Goal: Task Accomplishment & Management: Use online tool/utility

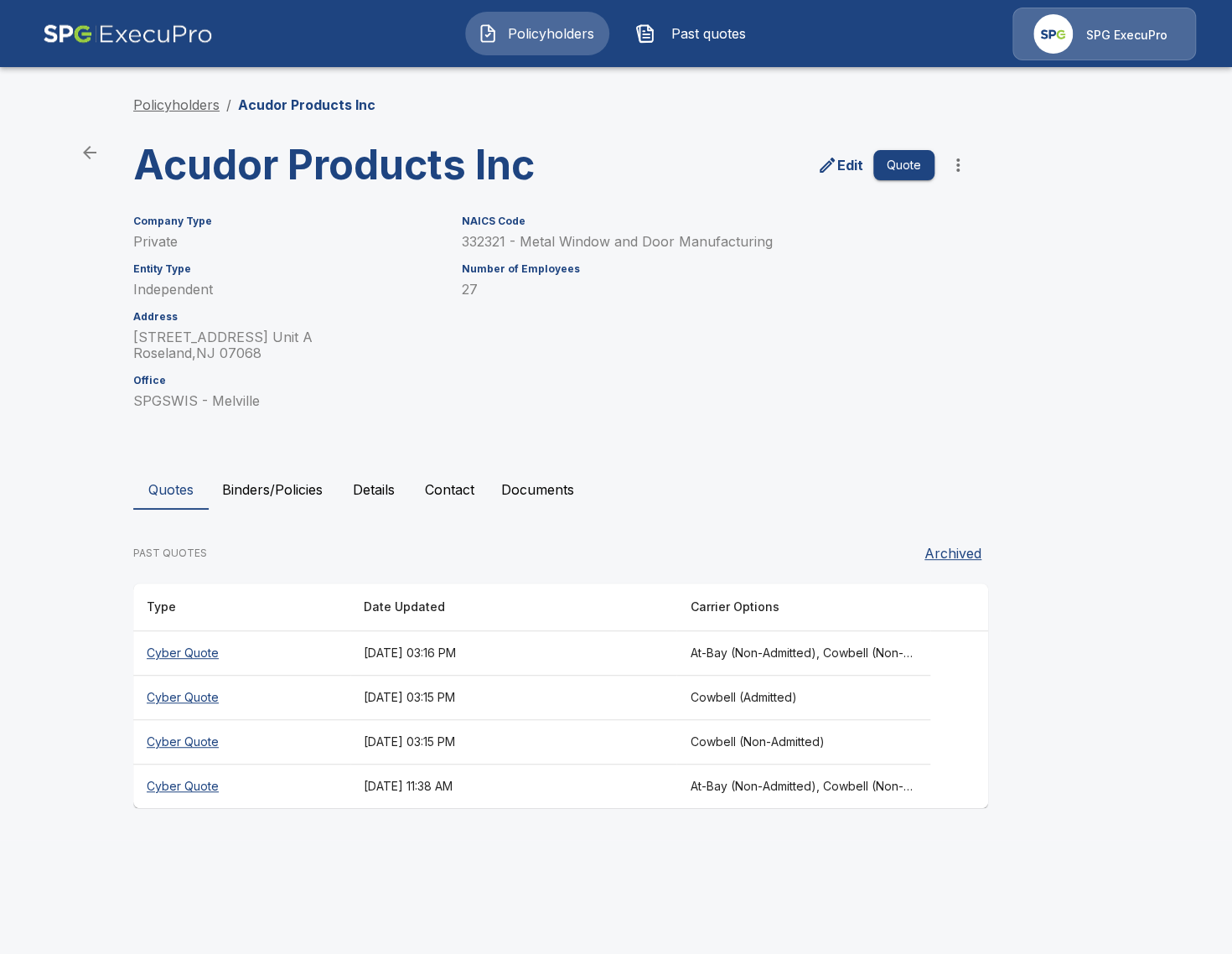
click at [193, 110] on link "Policyholders" at bounding box center [176, 105] width 86 height 17
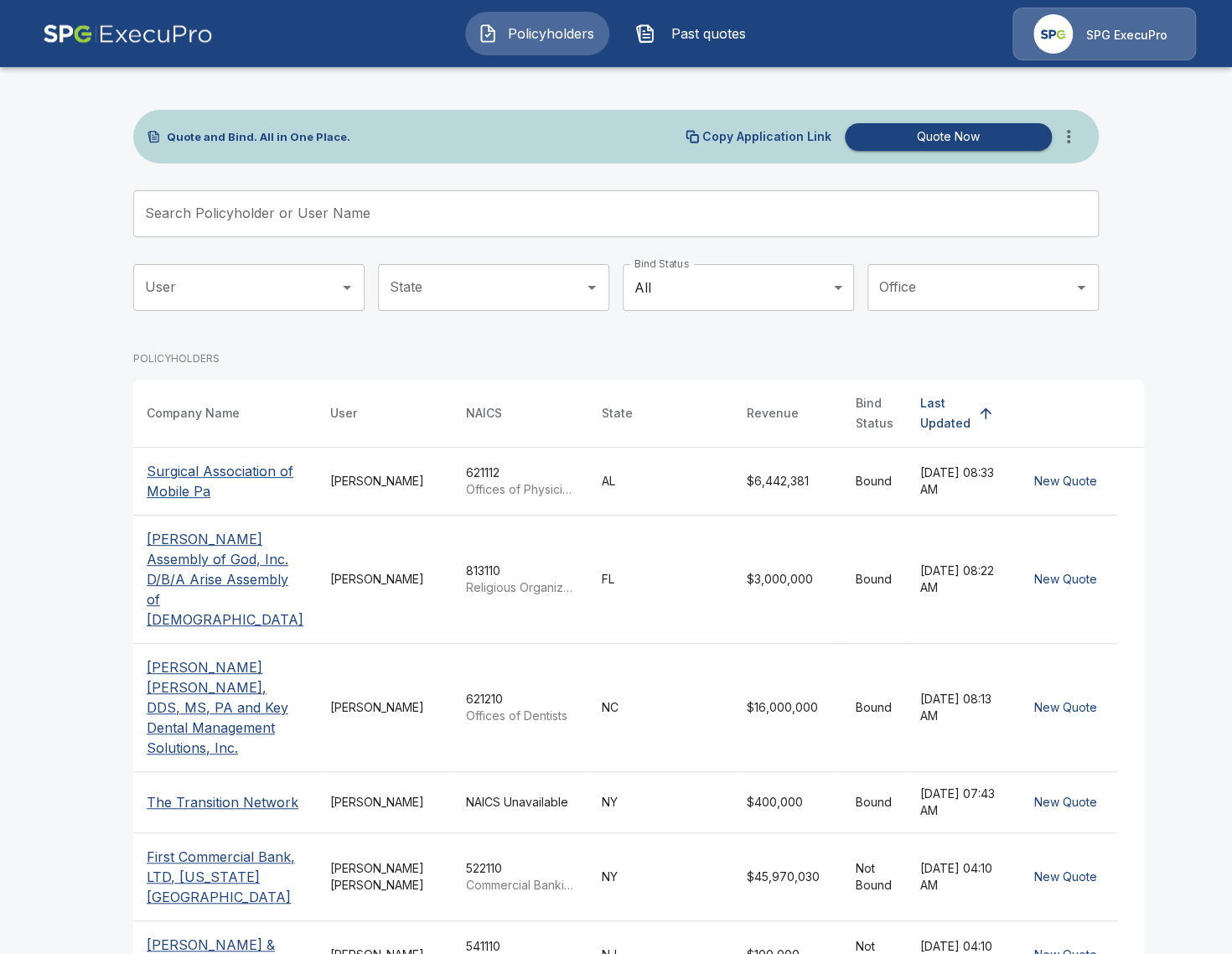
drag, startPoint x: 134, startPoint y: 182, endPoint x: 469, endPoint y: 135, distance: 338.3
click at [156, 176] on div "Quote and Bind. All in One Place. Copy Application Link Quote Now Search Policy…" at bounding box center [616, 698] width 1006 height 1270
click at [1073, 129] on icon "more" at bounding box center [1069, 136] width 20 height 20
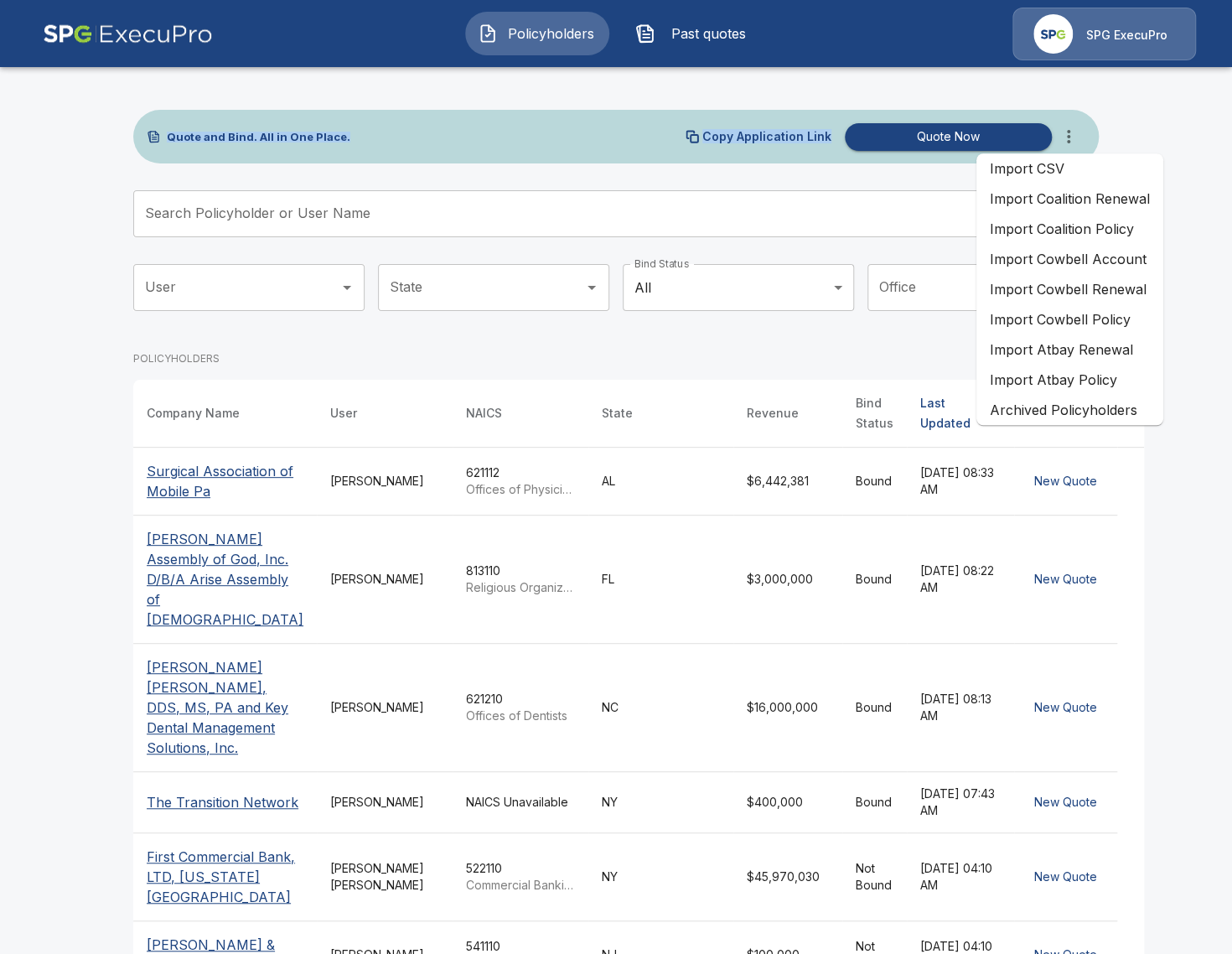
click at [1124, 227] on li "Import Coalition Policy" at bounding box center [1070, 229] width 187 height 31
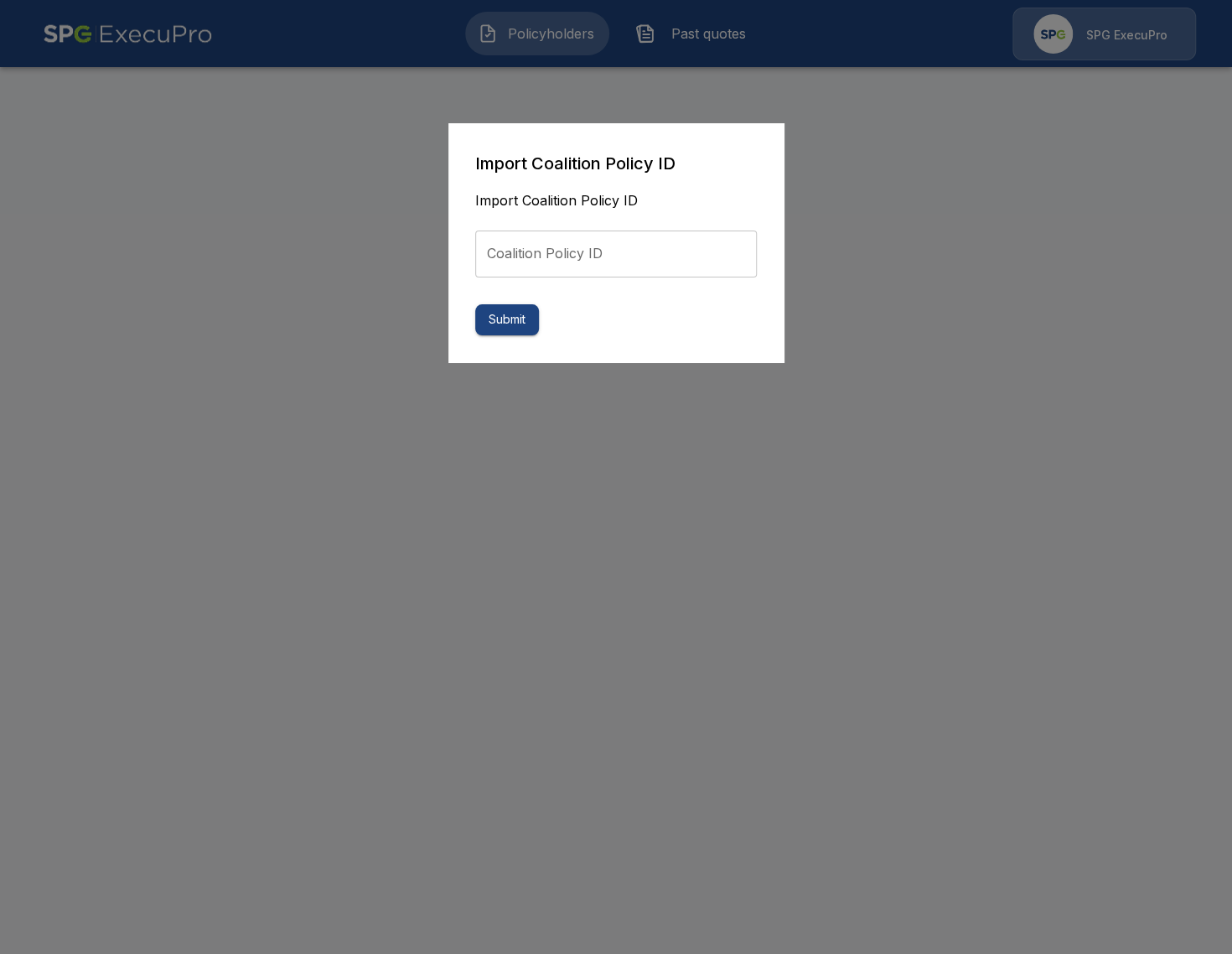
click at [591, 257] on input "Coalition Policy ID" at bounding box center [616, 254] width 282 height 47
paste input "**********"
type input "**********"
click at [498, 327] on button "Submit" at bounding box center [507, 319] width 64 height 31
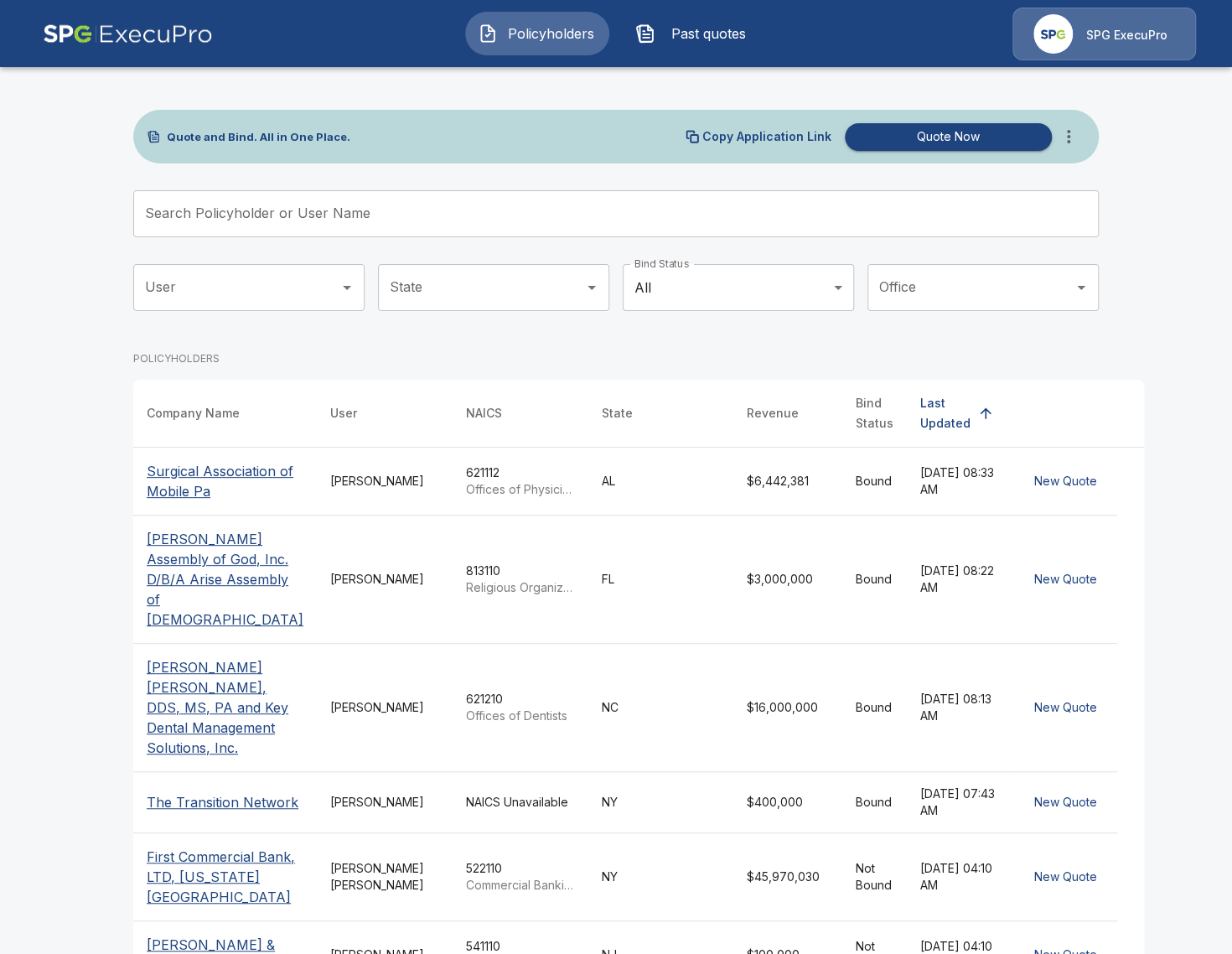
click at [714, 31] on span "Past quotes" at bounding box center [707, 33] width 92 height 20
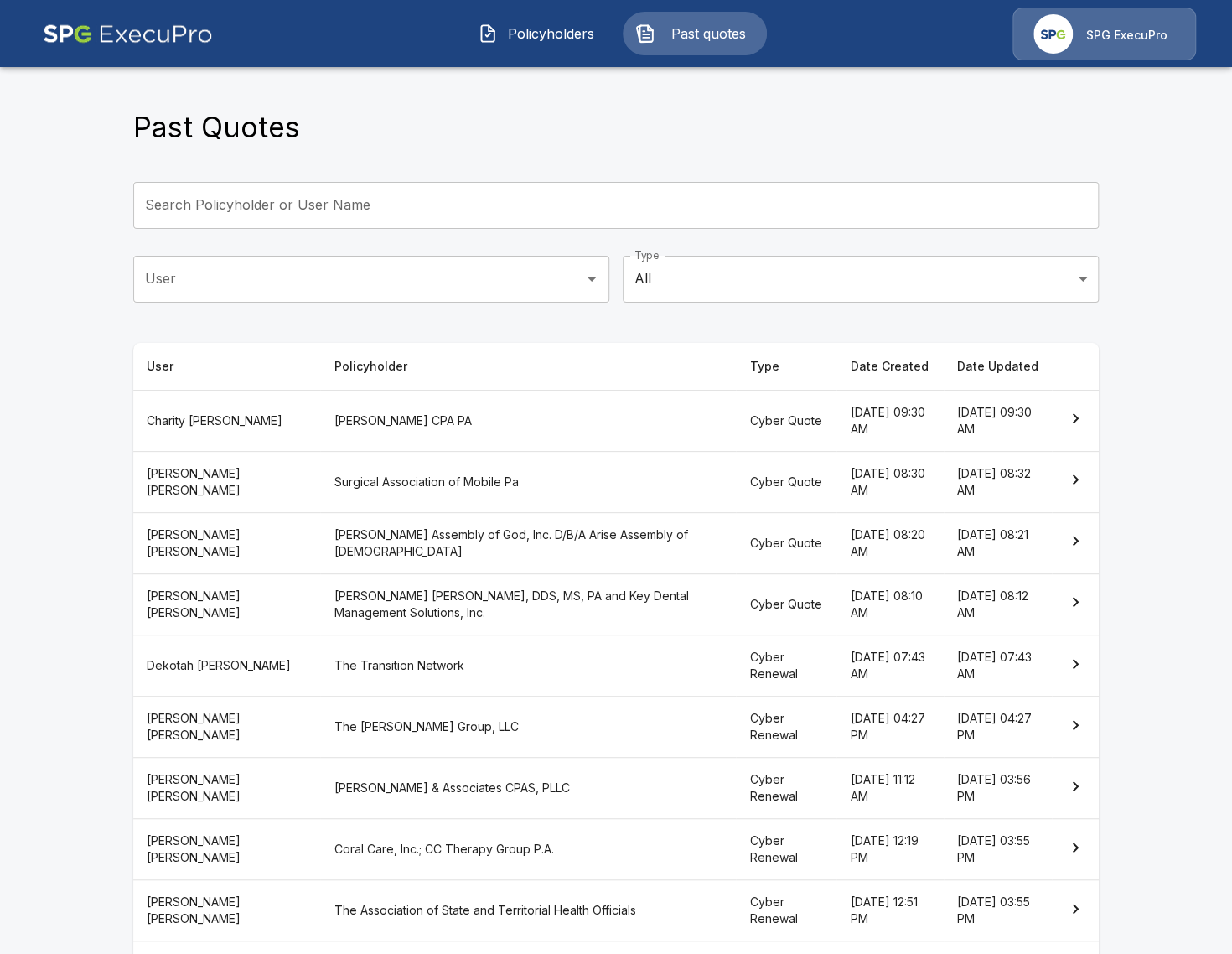
click at [560, 31] on span "Policyholders" at bounding box center [550, 33] width 92 height 20
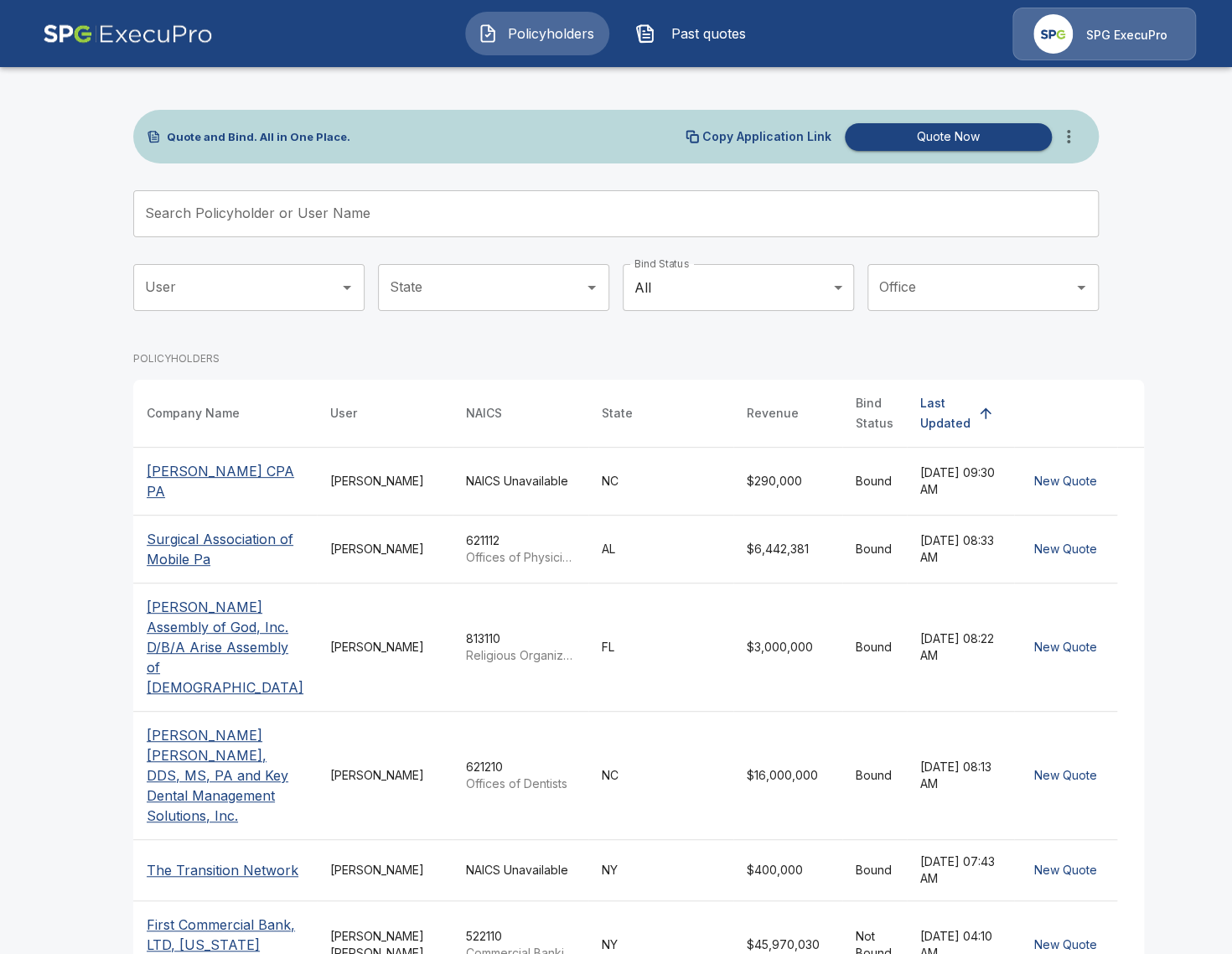
click at [353, 476] on div "[PERSON_NAME]" at bounding box center [385, 481] width 109 height 17
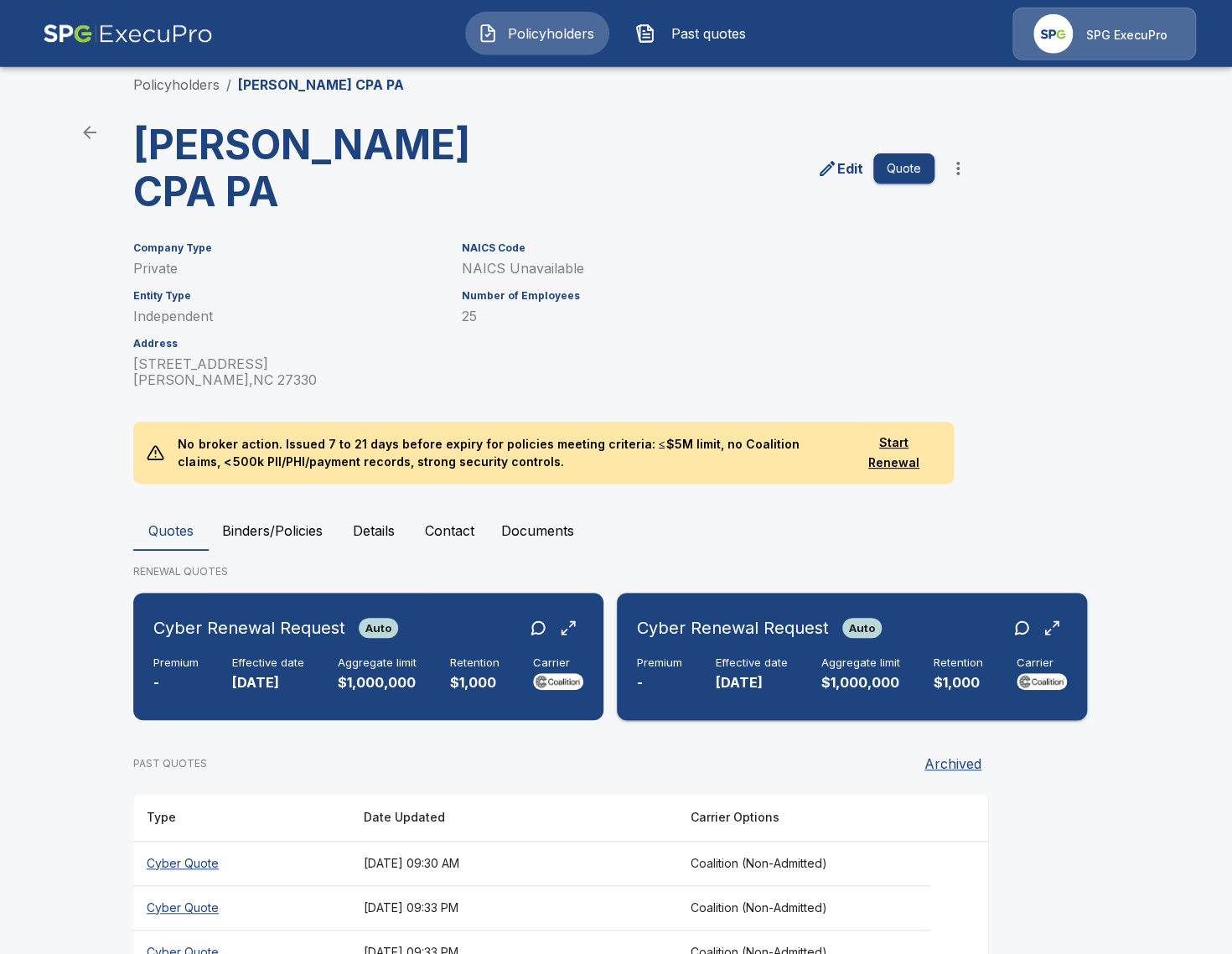
scroll to position [23, 0]
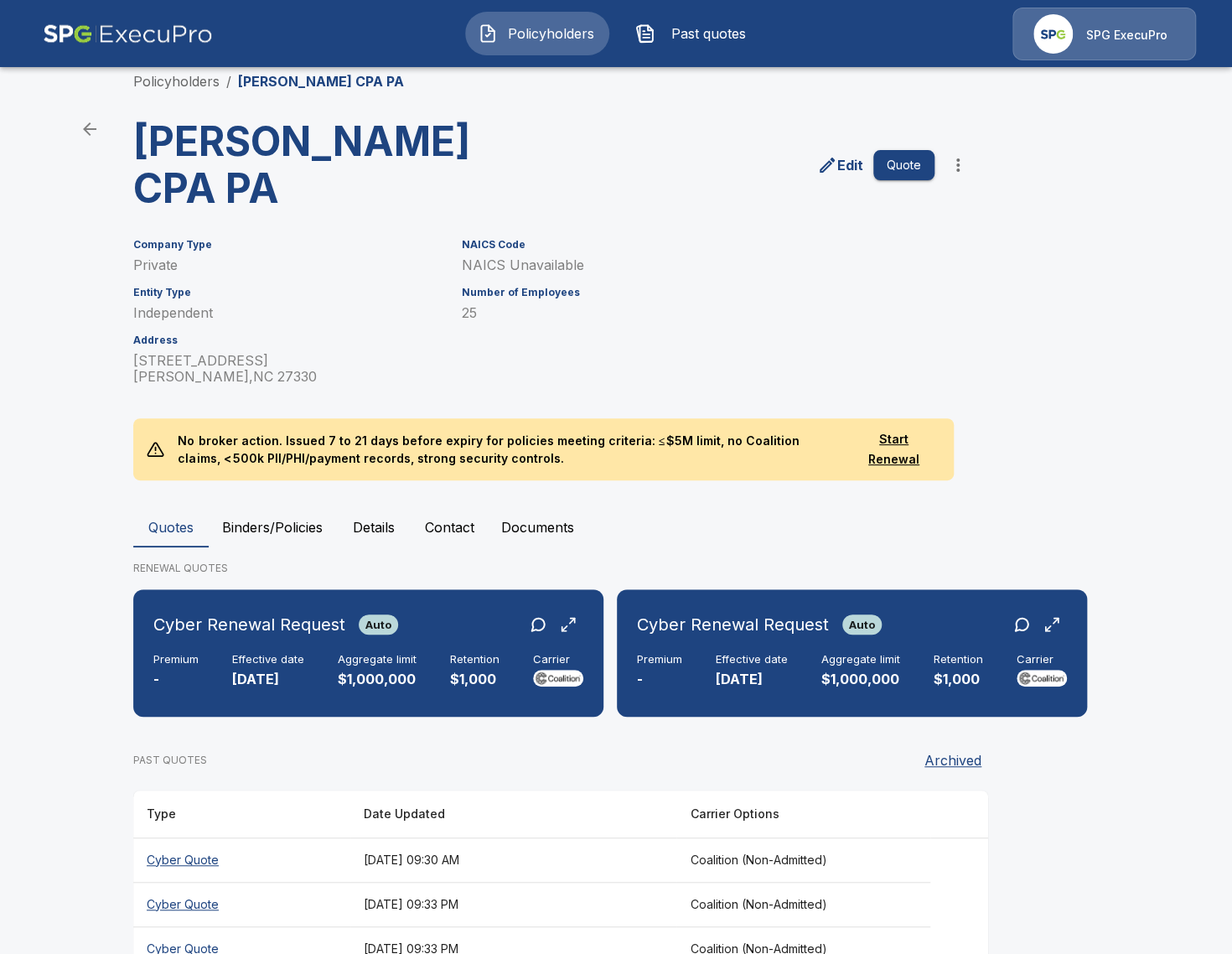
click at [489, 837] on th "[DATE] 09:30 AM" at bounding box center [514, 859] width 326 height 45
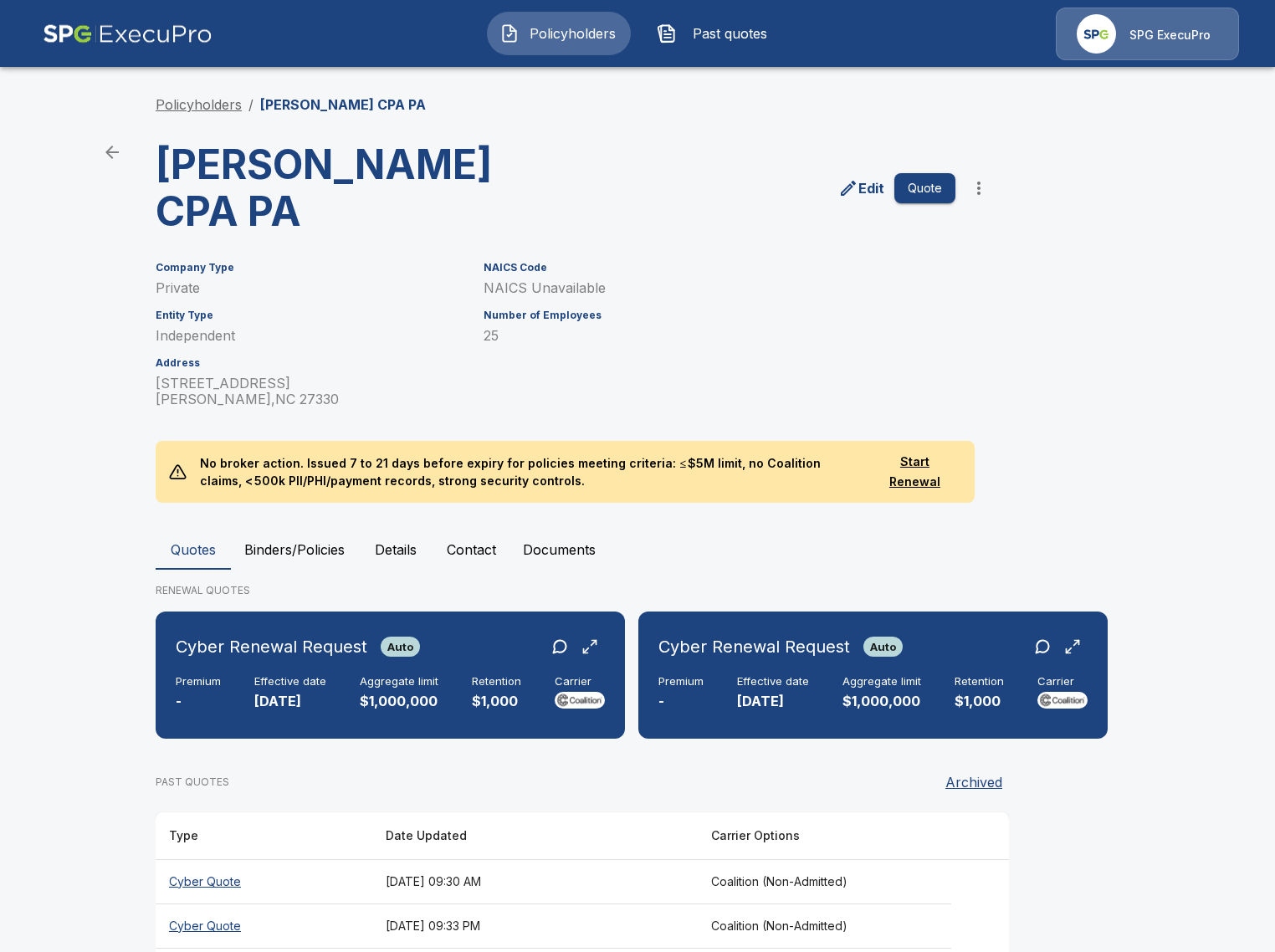
click at [204, 109] on link "Policyholders" at bounding box center [198, 105] width 86 height 17
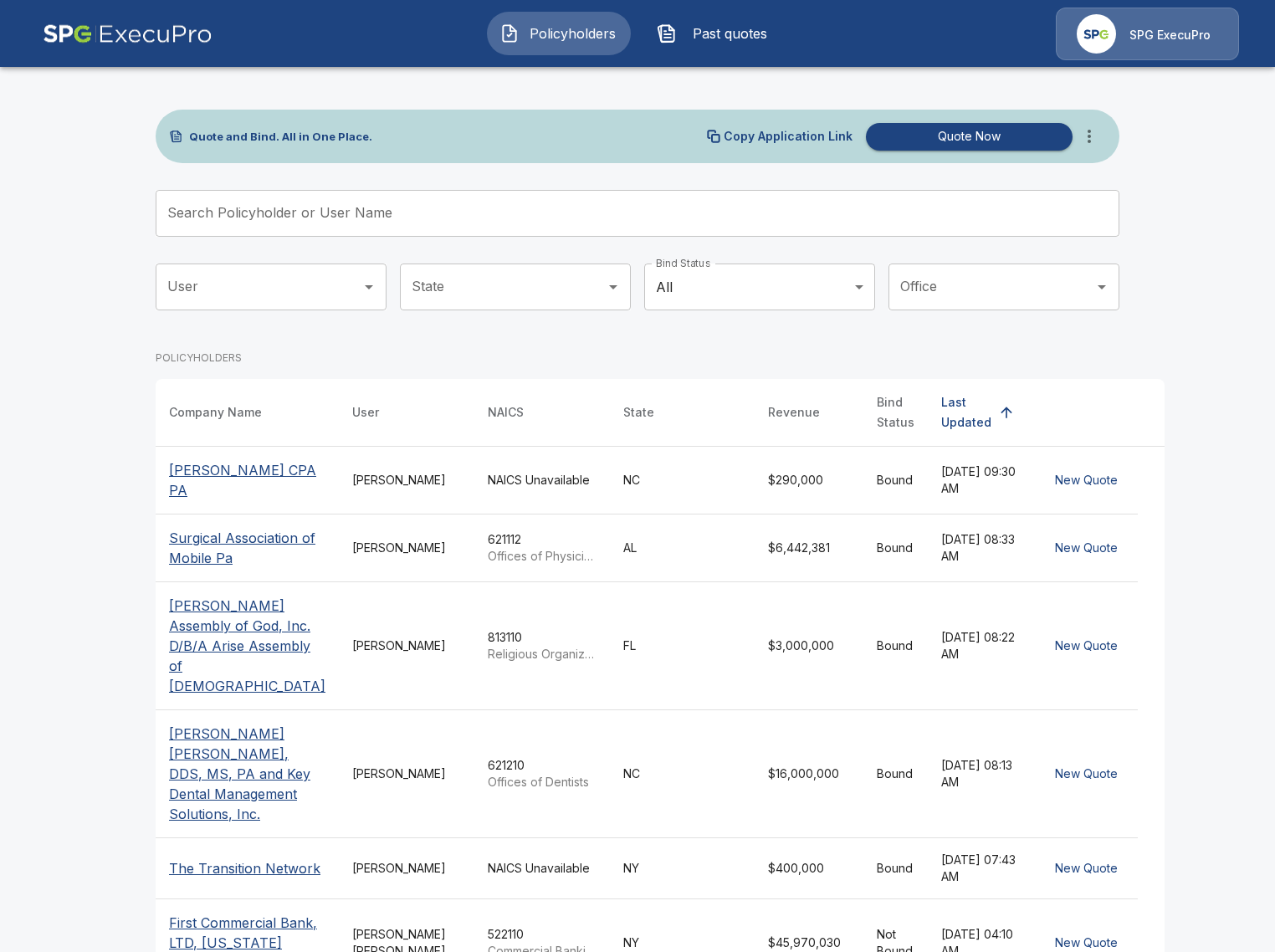
click at [490, 191] on input "Search Policyholder or User Name" at bounding box center [627, 213] width 945 height 47
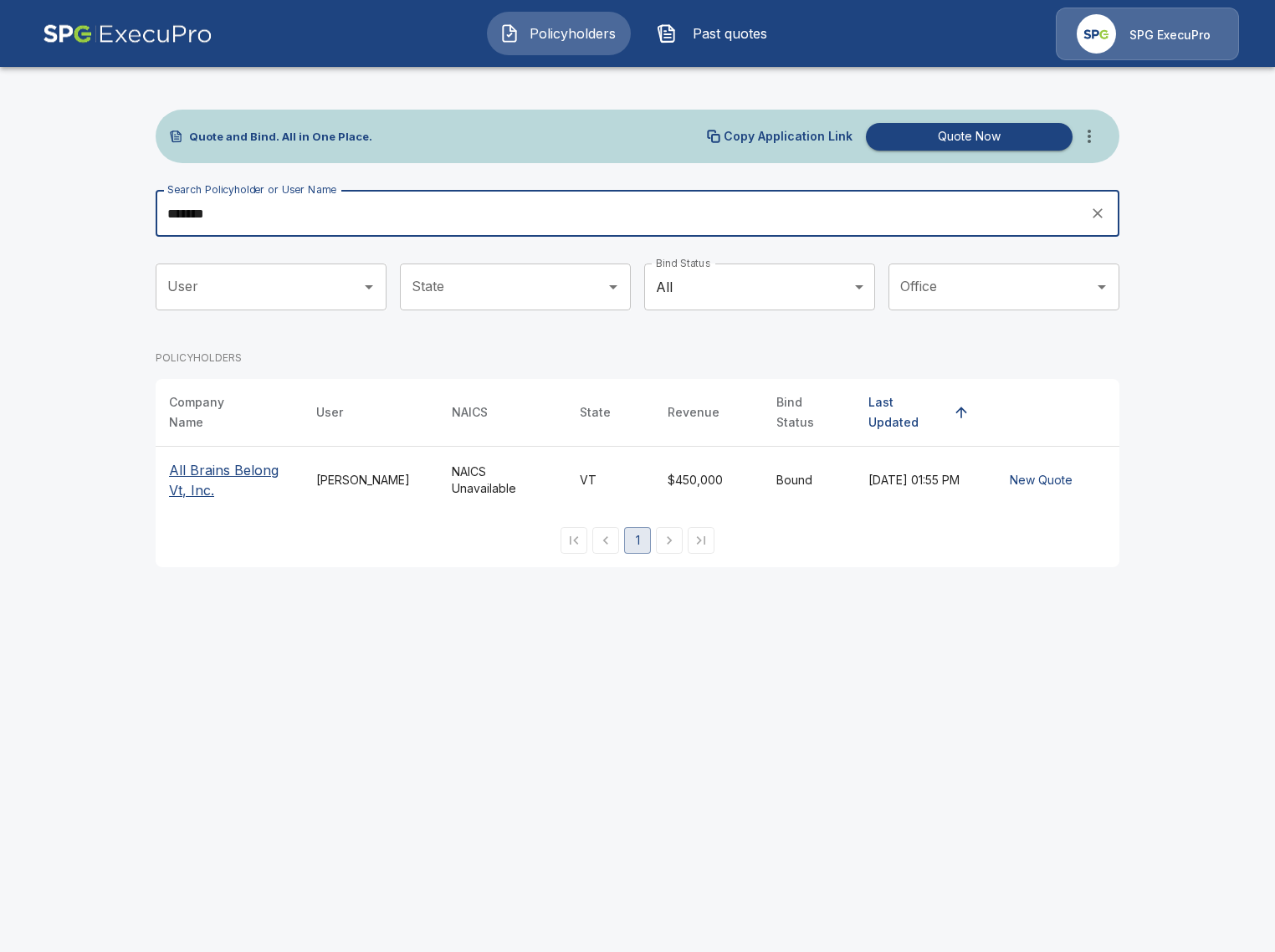
type input "*******"
click at [214, 466] on p "All Brains Belong Vt, Inc." at bounding box center [229, 479] width 120 height 40
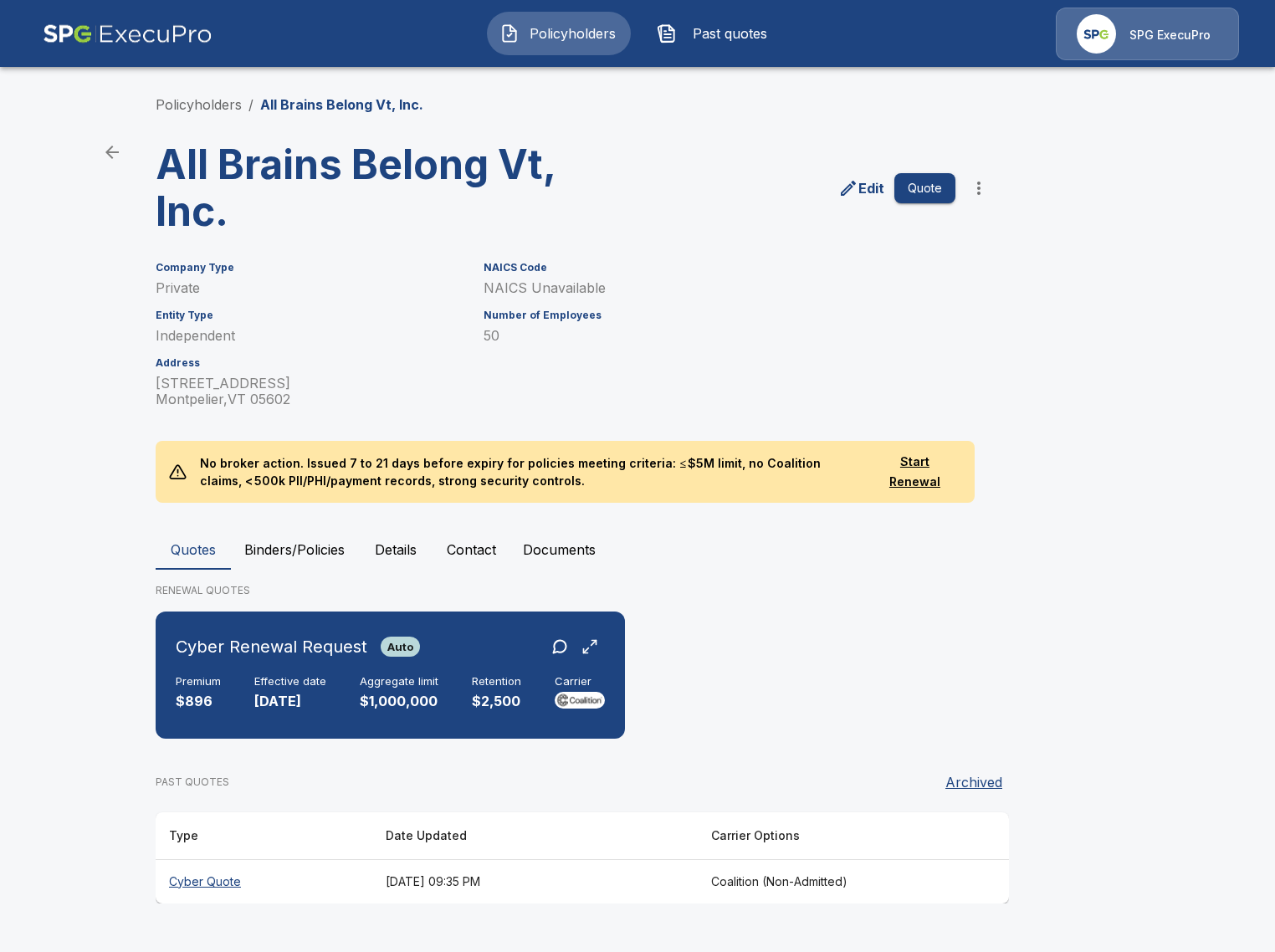
click at [68, 420] on main "Policyholders / All Brains Belong Vt, Inc. All Brains Belong Vt, Inc. Edit Quot…" at bounding box center [638, 467] width 1275 height 935
click at [305, 548] on button "Binders/Policies" at bounding box center [293, 549] width 127 height 40
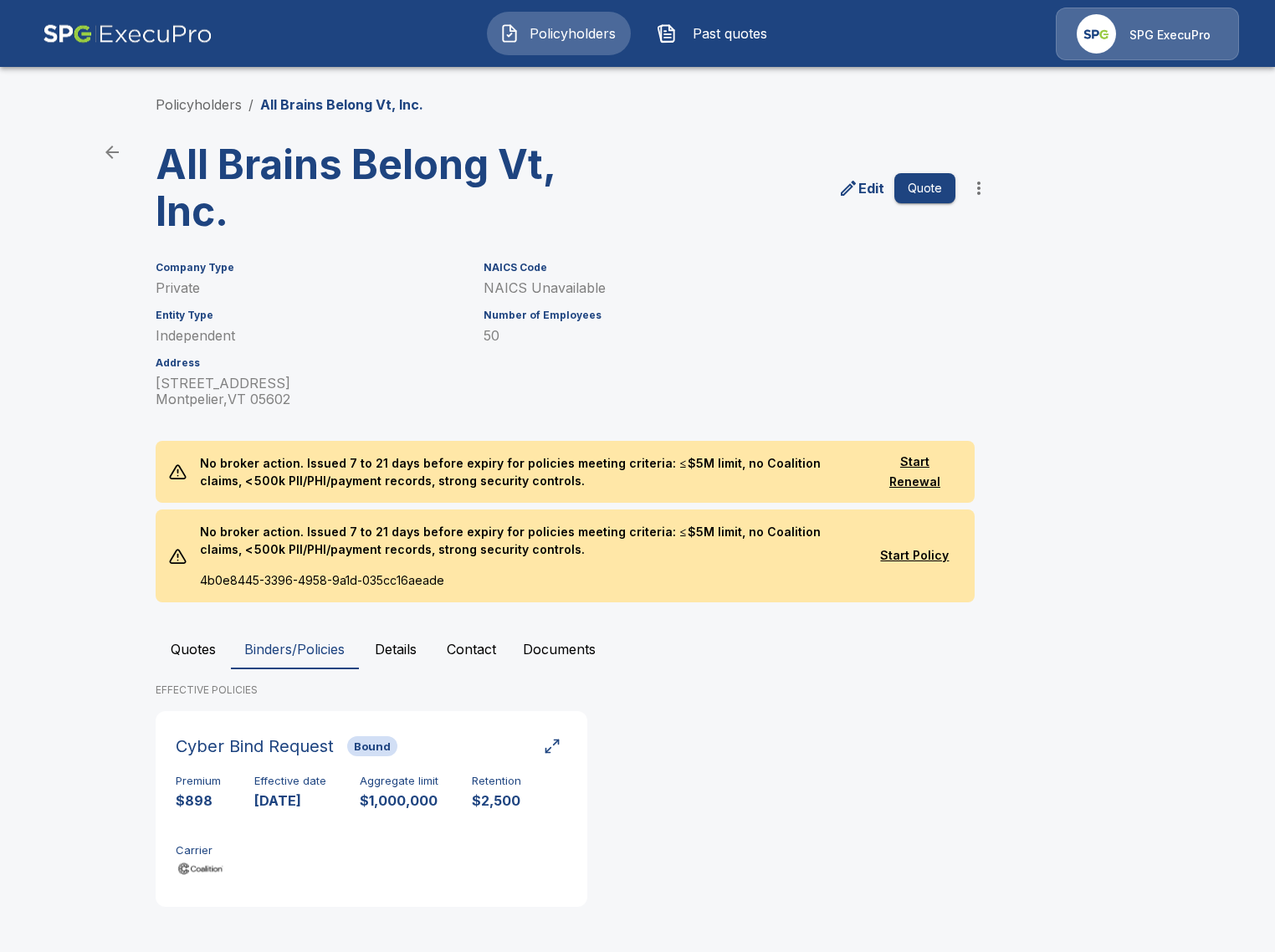
click at [196, 649] on button "Quotes" at bounding box center [192, 649] width 75 height 40
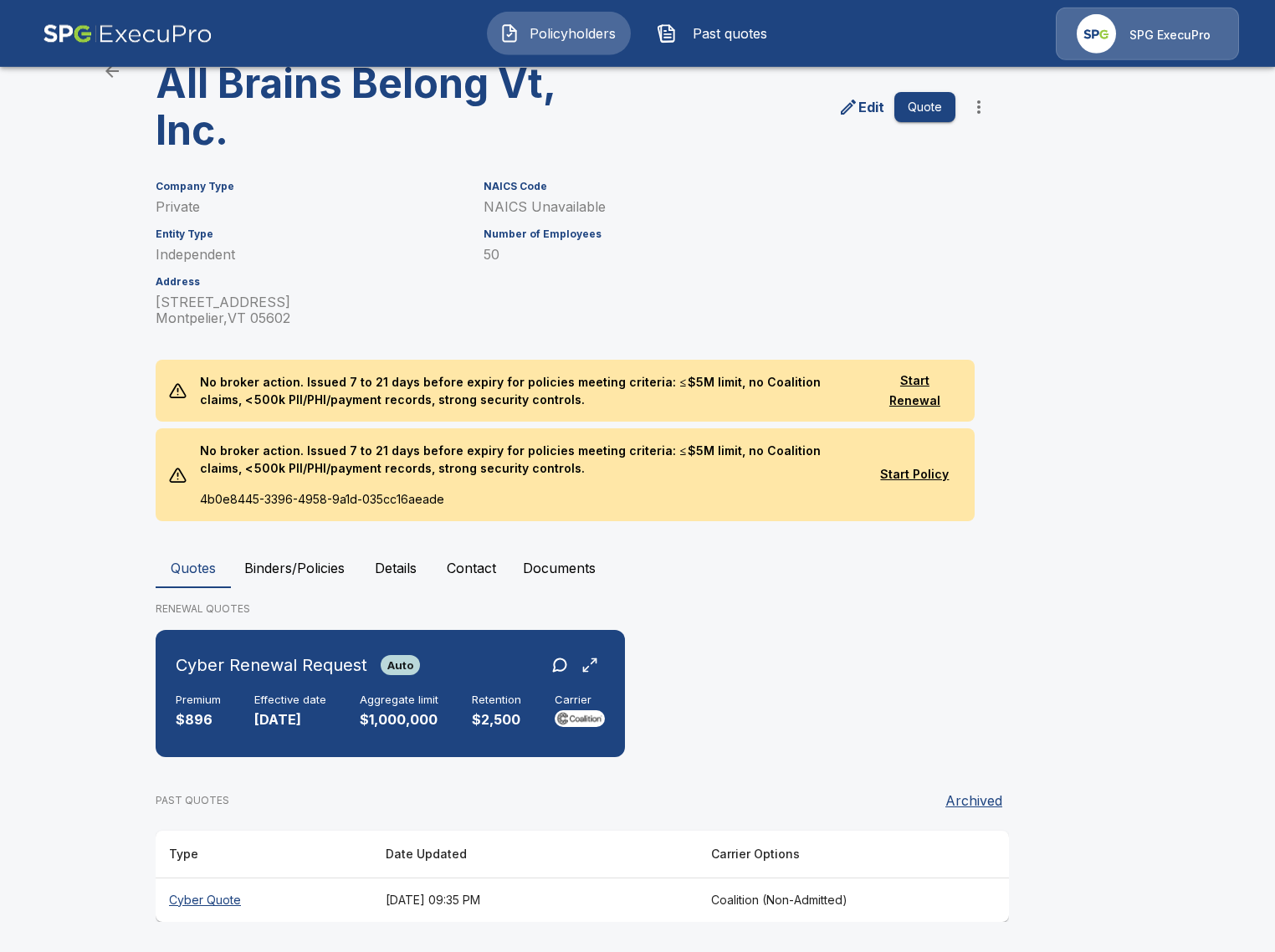
scroll to position [82, 0]
click at [79, 607] on main "Policyholders / All Brains Belong Vt, Inc. All Brains Belong Vt, Inc. Edit Quot…" at bounding box center [638, 435] width 1275 height 1034
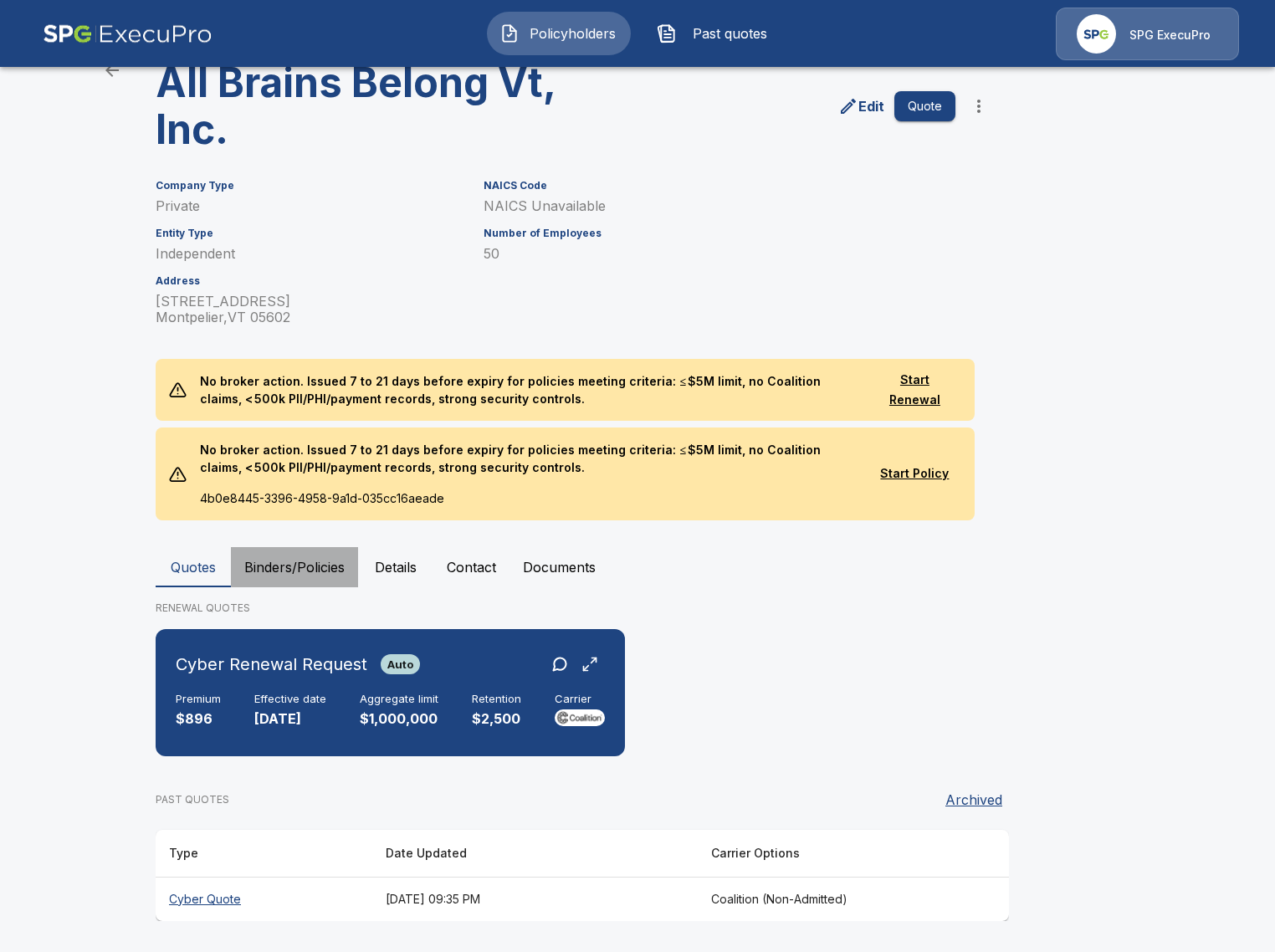
click at [243, 563] on button "Binders/Policies" at bounding box center [293, 566] width 127 height 40
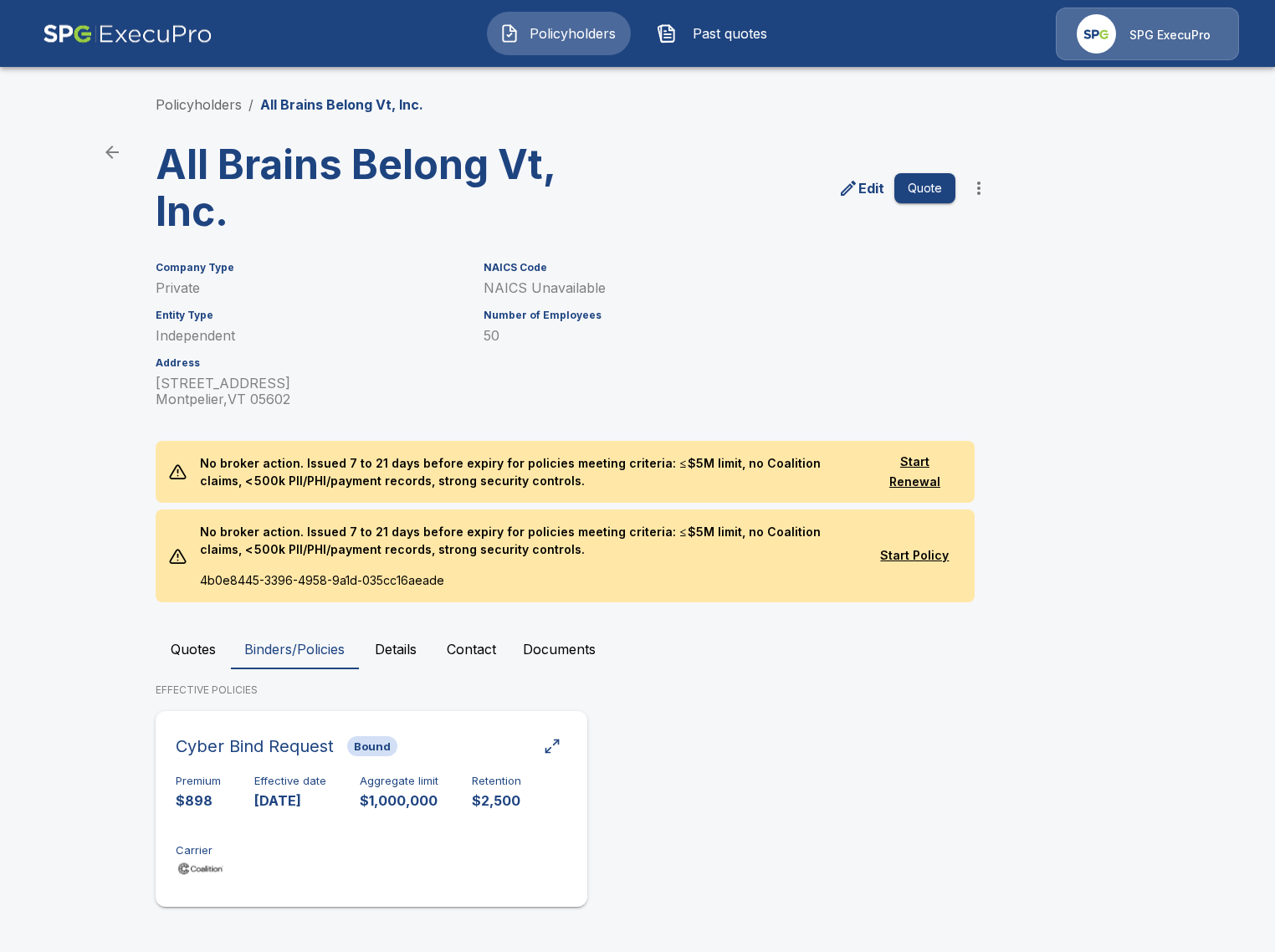
click at [274, 794] on p "[DATE]" at bounding box center [291, 800] width 72 height 19
